Goal: Navigation & Orientation: Find specific page/section

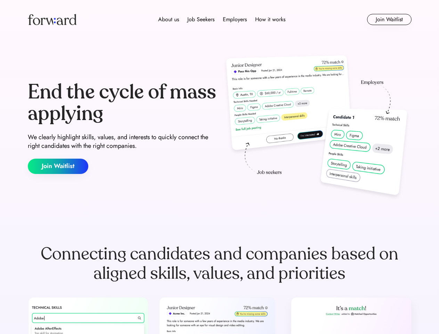
click at [219, 167] on div "End the cycle of mass applying We clearly highlight skills, values, and interes…" at bounding box center [220, 128] width 384 height 150
click at [220, 19] on div "About us Job Seekers Employers How it works" at bounding box center [222, 19] width 274 height 8
click at [52, 19] on img at bounding box center [52, 19] width 49 height 11
click at [222, 19] on div "About us Job Seekers Employers How it works" at bounding box center [222, 19] width 274 height 8
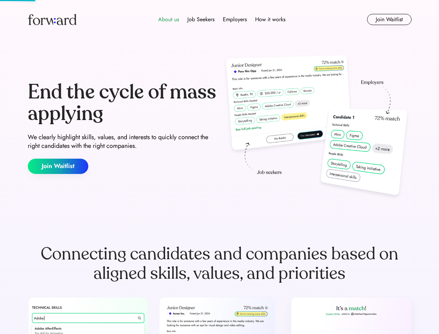
click at [169, 19] on div "About us" at bounding box center [168, 19] width 21 height 8
click at [201, 19] on div "Job Seekers" at bounding box center [200, 19] width 27 height 8
click at [235, 19] on div "Employers" at bounding box center [235, 19] width 24 height 8
click at [270, 19] on div "How it works" at bounding box center [270, 19] width 30 height 8
click at [389, 19] on button "Join Waitlist" at bounding box center [389, 19] width 45 height 11
